Goal: Download file/media

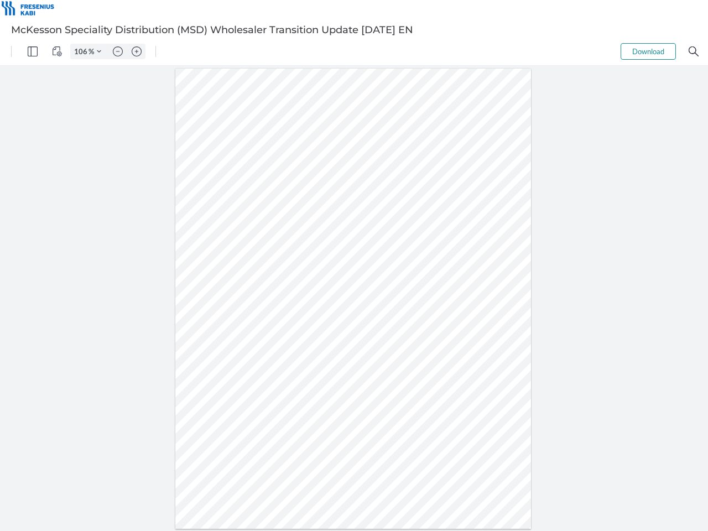
click at [33, 51] on img "Panel" at bounding box center [33, 51] width 10 height 10
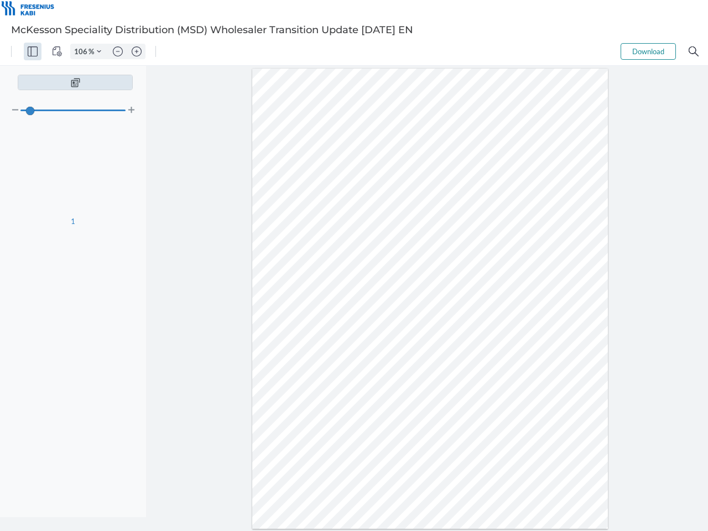
click at [57, 51] on img "View Controls" at bounding box center [57, 51] width 10 height 10
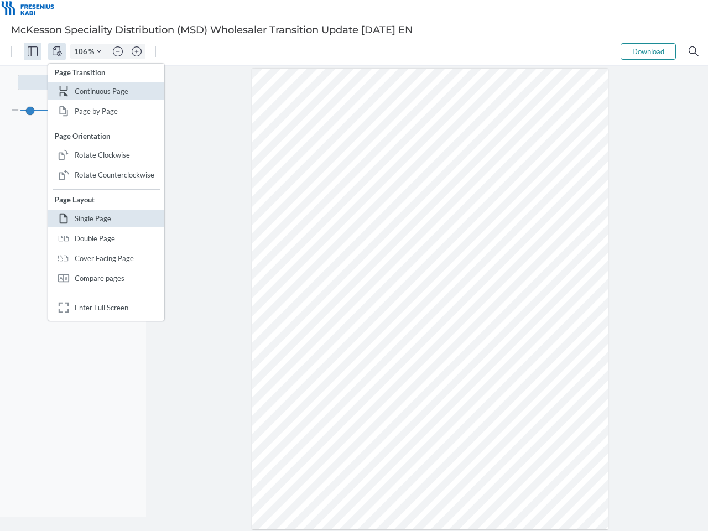
click at [82, 51] on input "106" at bounding box center [80, 51] width 18 height 10
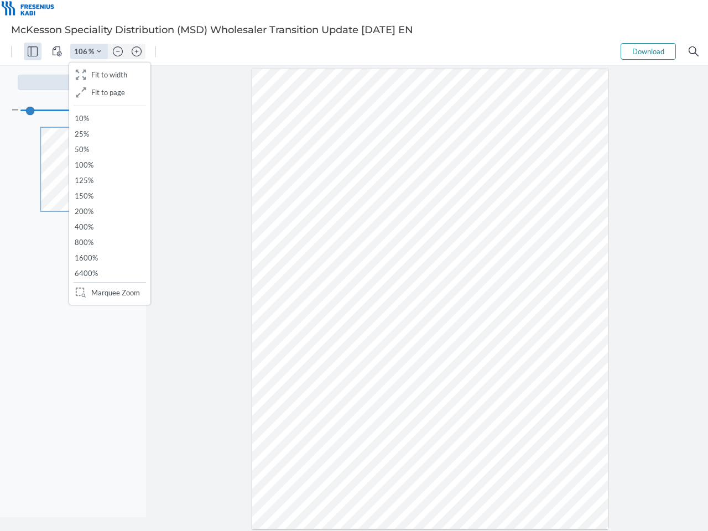
click at [99, 51] on img "Zoom Controls" at bounding box center [99, 51] width 4 height 4
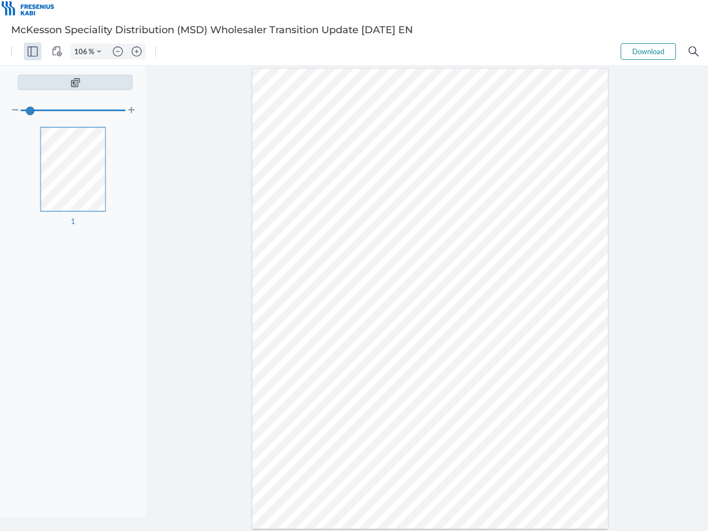
click at [118, 51] on img "Zoom out" at bounding box center [118, 51] width 10 height 10
click at [137, 51] on img "Zoom in" at bounding box center [137, 51] width 10 height 10
type input "106"
click at [648, 51] on button "Download" at bounding box center [647, 51] width 55 height 17
click at [693, 51] on img "Search" at bounding box center [693, 51] width 10 height 10
